Goal: Task Accomplishment & Management: Complete application form

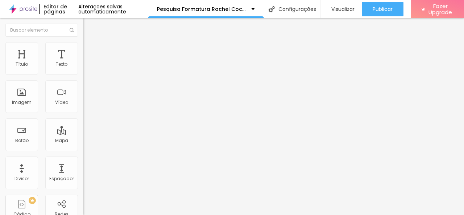
click at [83, 62] on span "Trocar imagem" at bounding box center [103, 59] width 40 height 6
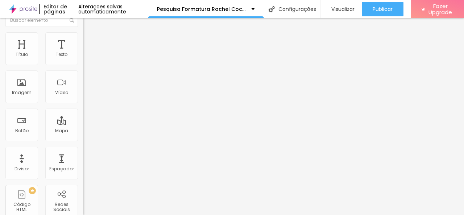
click at [83, 104] on span "Original" at bounding box center [91, 101] width 17 height 6
click at [83, 112] on span "Padrão" at bounding box center [91, 109] width 16 height 6
click at [83, 108] on span "Cinema" at bounding box center [92, 105] width 18 height 6
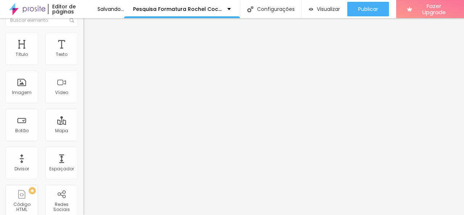
click at [83, 119] on span "Quadrado" at bounding box center [95, 116] width 24 height 6
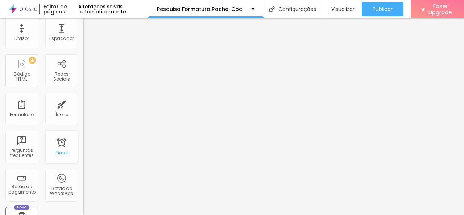
scroll to position [137, 0]
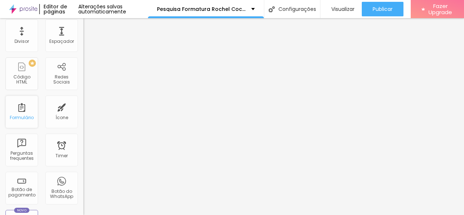
click at [26, 116] on div "Formulário" at bounding box center [22, 117] width 24 height 5
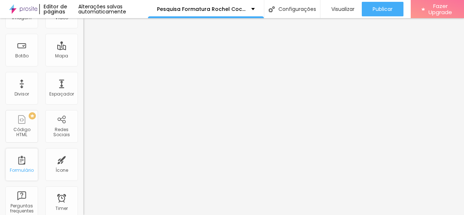
scroll to position [0, 0]
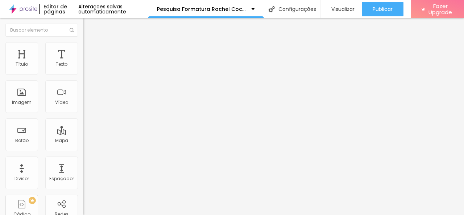
click at [83, 73] on div "Perfil IPIMS 2024" at bounding box center [124, 67] width 83 height 12
type input "Nome do Formando (a)"
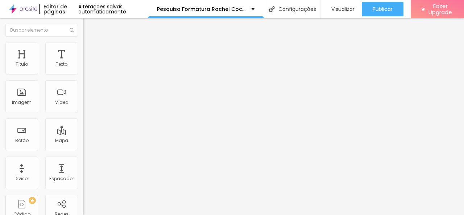
scroll to position [83, 0]
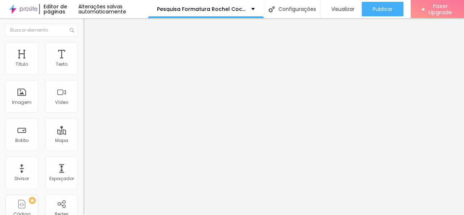
scroll to position [75, 0]
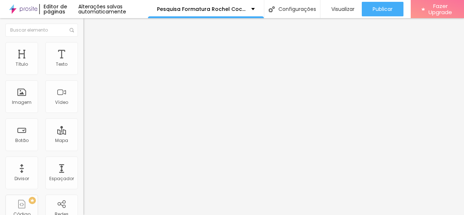
type input "Série"
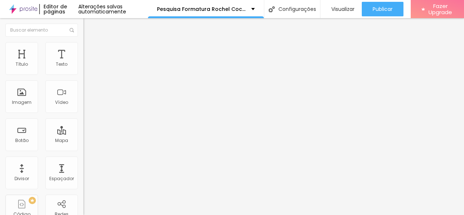
type input "Pré 2"
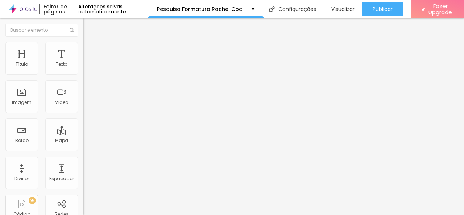
type input "5º ano"
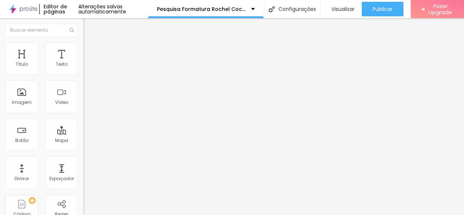
type input "Qual desses locais você prefere para realizarmos o coquetel dos formandos da Ed…"
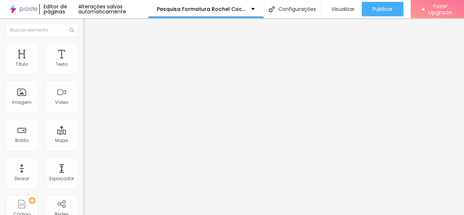
scroll to position [0, 59]
type input "[PERSON_NAME] (Espaço Vilas Boas) - Capacidade para 250 convidados"
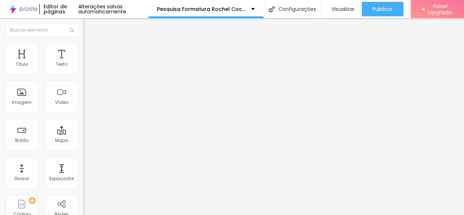
type input "[PERSON_NAME] (Bairro do Campinho) -"
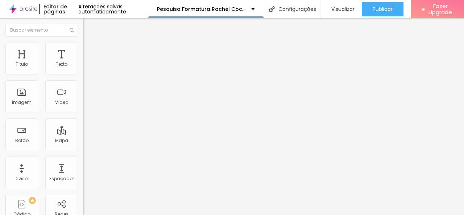
type input "[PERSON_NAME] (Espaço Vilas Boas - Proximo ao Gargatá) - Capacidade para 250 co…"
type input "[PERSON_NAME] (Bairro do Campinho) - Capacidade 140 pessoas"
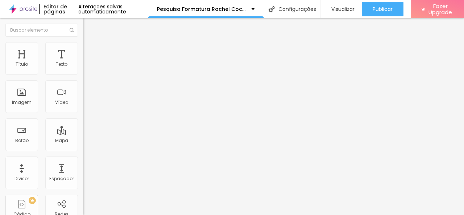
scroll to position [0, 0]
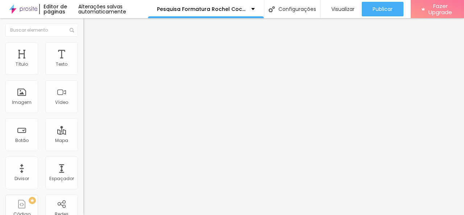
scroll to position [0, 53]
type input "Placar de Ouro (Proximo ao COC) - Capacidade de 140 convidados"
type input "[PERSON_NAME] (Proximo ao Gargatá) - Capacidade para 250 convidados"
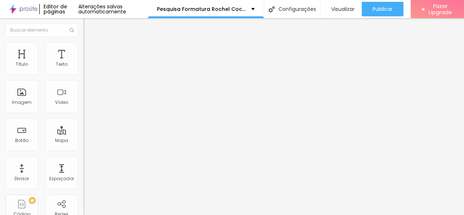
scroll to position [228, 0]
type input "Em caso de alteração de data, você teriam dificuldades? obs: Hoje nosso evento …"
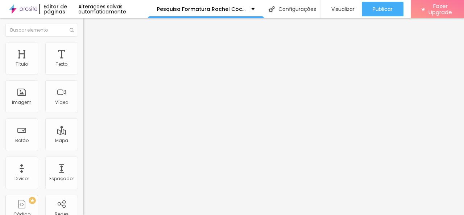
scroll to position [0, 0]
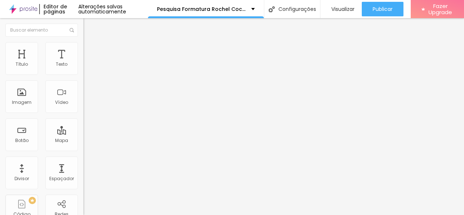
type input "Sem problemas caso haja alteração de data"
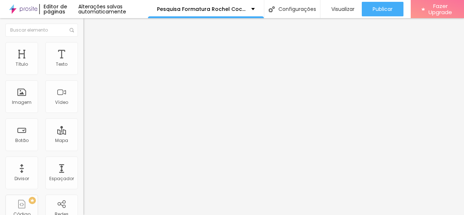
type input "Eu teria problemas caso alterasse."
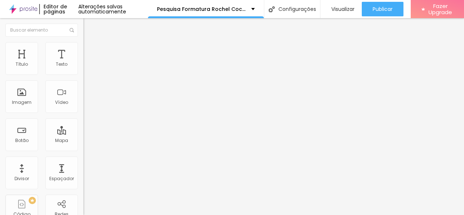
scroll to position [309, 0]
type input "Pesquisa Pais coc"
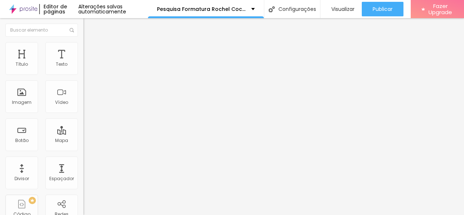
type input "Você tem interesse que sua familia participe do FamilyDay Ouro Fino 2025? Será …"
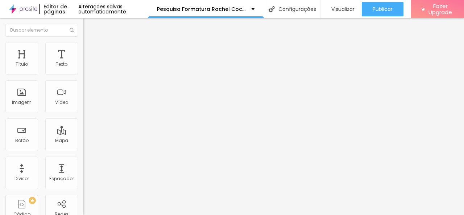
type input "Sim! Tenho interesse de participar!"
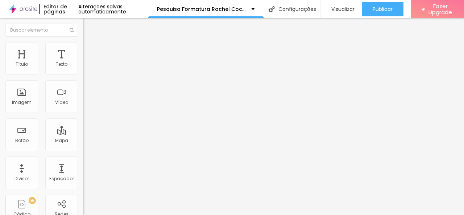
type input "P"
type input "Pode ser que sim, pode ser que não...."
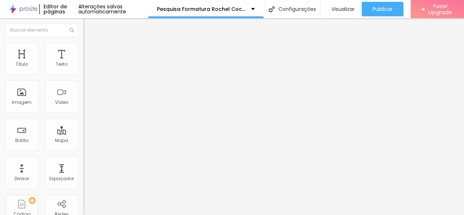
type input "Não tenho interesse"
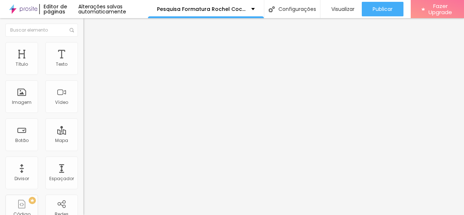
scroll to position [0, 0]
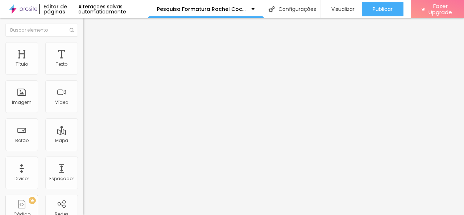
type input "[EMAIL_ADDRESS][DOMAIN_NAME]"
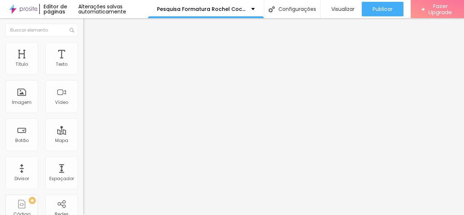
type textarea "Obrigado por responder nossa pesquisa!"
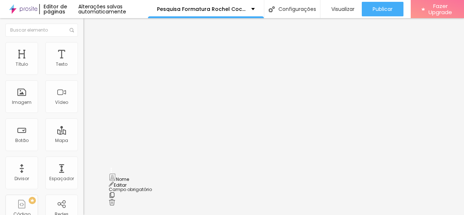
scroll to position [79, 0]
drag, startPoint x: 112, startPoint y: 117, endPoint x: 115, endPoint y: 107, distance: 10.0
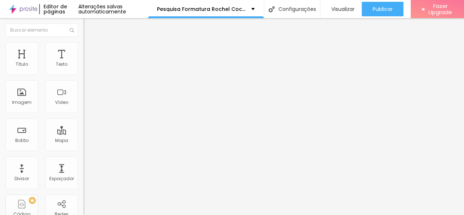
type input "Nome do Responsável"
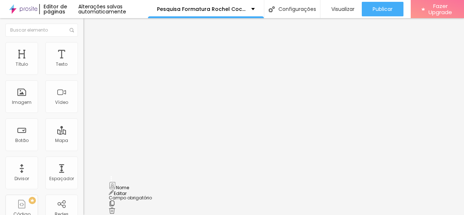
scroll to position [161, 0]
drag, startPoint x: 113, startPoint y: 114, endPoint x: 119, endPoint y: 85, distance: 29.7
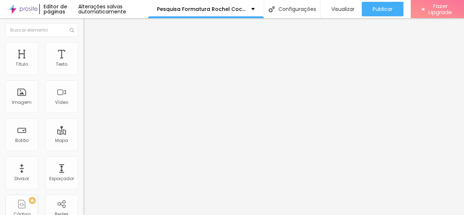
type input "WhatsApp do Responsável"
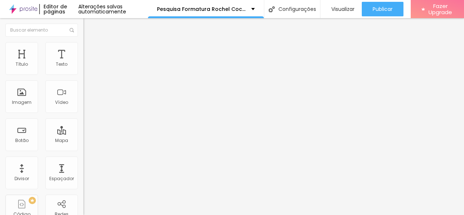
click at [20, 104] on div "Imagem" at bounding box center [22, 102] width 20 height 5
click at [83, 62] on span "Adicionar imagem" at bounding box center [106, 59] width 47 height 6
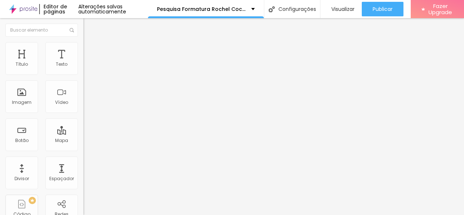
scroll to position [10, 0]
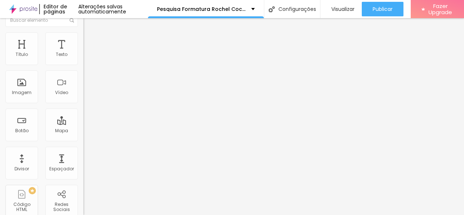
click at [83, 104] on span "Original" at bounding box center [91, 101] width 17 height 6
click at [83, 117] on span "Quadrado" at bounding box center [95, 114] width 24 height 6
click at [83, 40] on img at bounding box center [86, 43] width 7 height 7
type input "4"
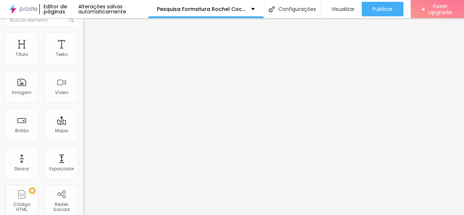
type input "1"
type input "0"
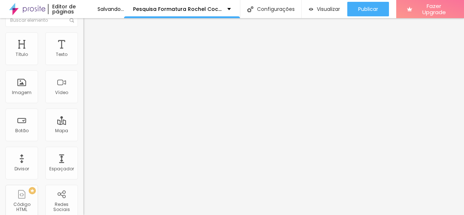
type input "1"
click at [83, 131] on input "range" at bounding box center [106, 134] width 47 height 6
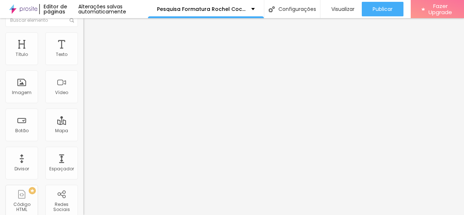
type input "3"
type input "5"
type input "6"
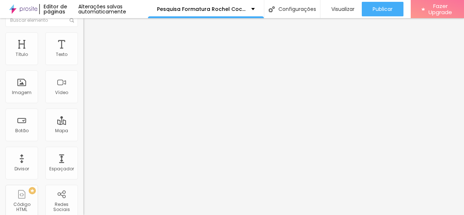
type input "6"
type input "7"
type input "8"
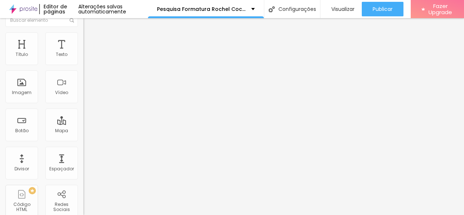
type input "7"
type input "6"
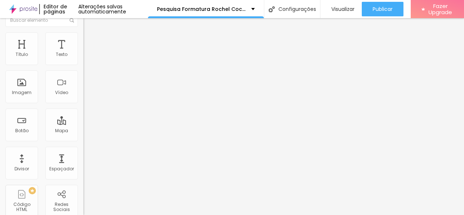
click at [83, 131] on input "range" at bounding box center [106, 134] width 47 height 6
type input "8"
type input "7"
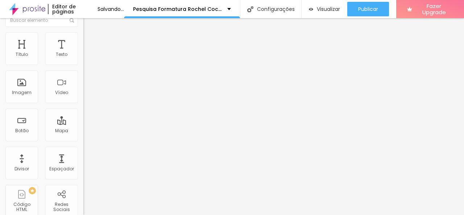
type input "6"
type input "5"
type input "4"
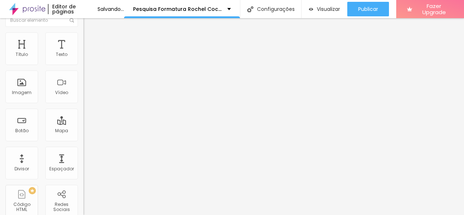
type input "4"
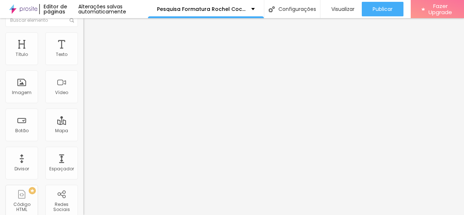
type input "3"
drag, startPoint x: 22, startPoint y: 74, endPoint x: 18, endPoint y: 74, distance: 3.6
type input "3"
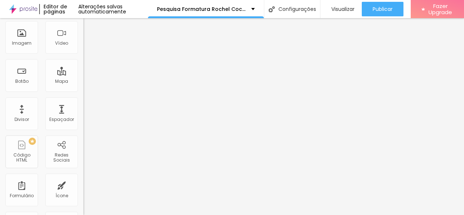
scroll to position [0, 0]
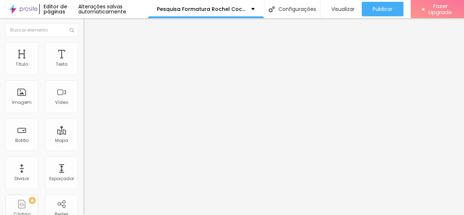
click at [83, 45] on img at bounding box center [86, 45] width 7 height 7
type input "95"
type input "90"
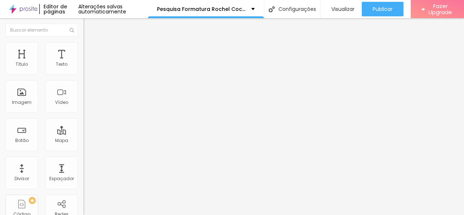
type input "85"
type input "80"
type input "75"
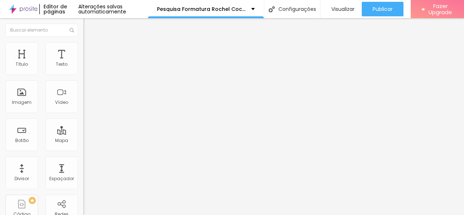
type input "75"
type input "70"
type input "60"
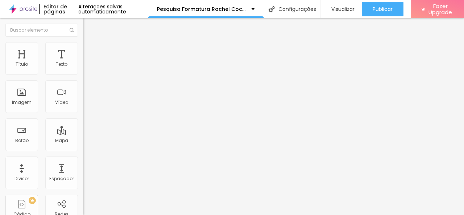
type input "55"
type input "50"
type input "45"
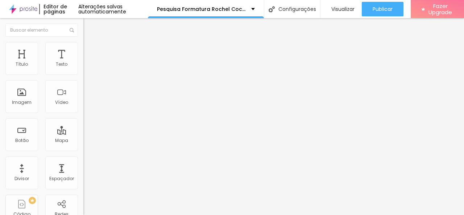
type input "45"
type input "40"
type input "35"
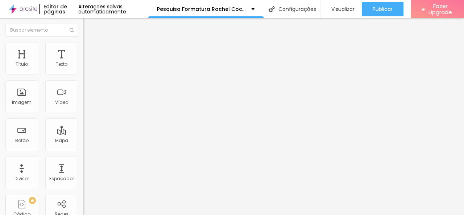
type input "30"
type input "25"
drag, startPoint x: 74, startPoint y: 77, endPoint x: 18, endPoint y: 73, distance: 56.7
type input "25"
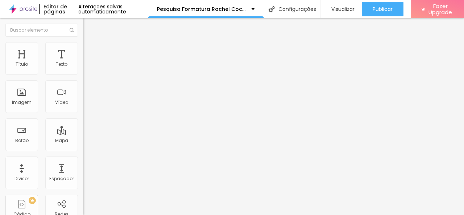
click at [83, 73] on input "range" at bounding box center [106, 72] width 47 height 6
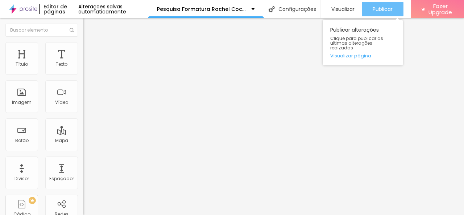
click at [393, 13] on div "Publicar" at bounding box center [383, 9] width 20 height 15
click at [375, 53] on link "Visualizar página" at bounding box center [362, 55] width 65 height 5
click at [393, 6] on span "Publicar" at bounding box center [383, 9] width 20 height 6
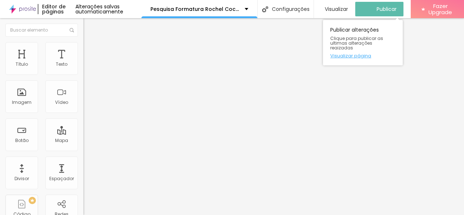
click at [367, 53] on link "Visualizar página" at bounding box center [362, 55] width 65 height 5
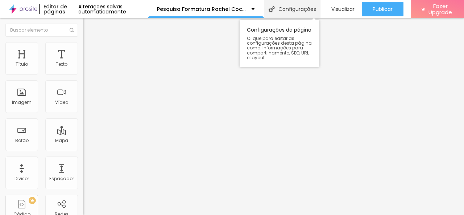
click at [311, 12] on div "Configurações" at bounding box center [292, 9] width 56 height 18
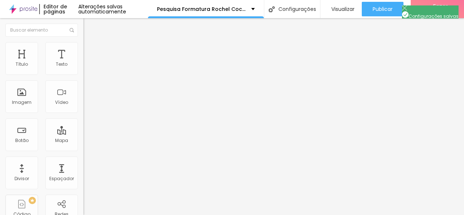
click at [451, 7] on span "Fazer Upgrade" at bounding box center [440, 9] width 25 height 13
